Goal: Task Accomplishment & Management: Use online tool/utility

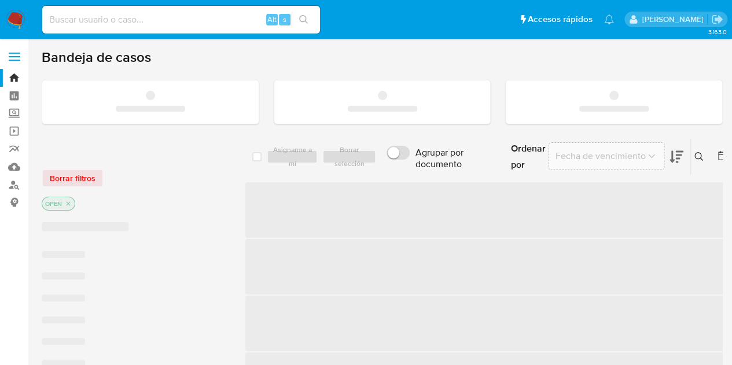
click at [332, 156] on div "Asignarme a mí Borrar selección" at bounding box center [324, 157] width 114 height 14
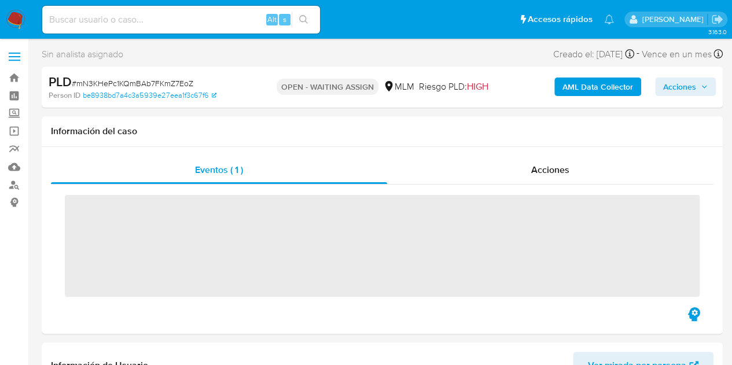
select select "10"
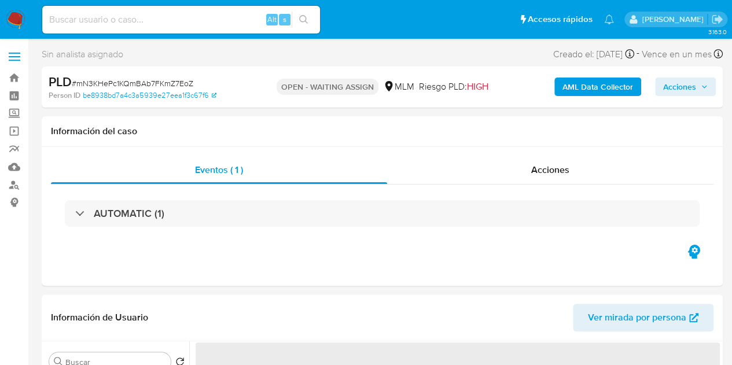
select select "10"
